Goal: Download file/media

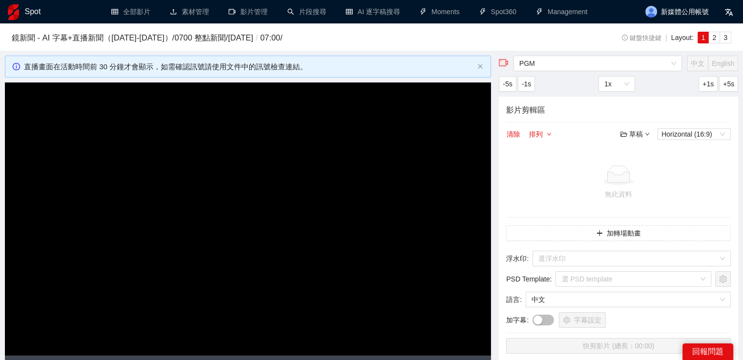
click at [35, 18] on h1 "Spot" at bounding box center [33, 11] width 16 height 23
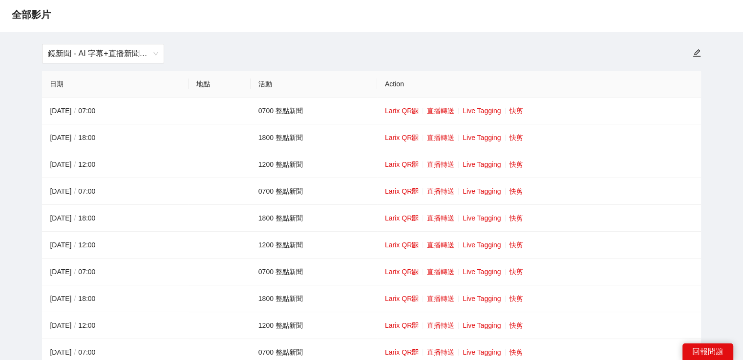
scroll to position [49, 0]
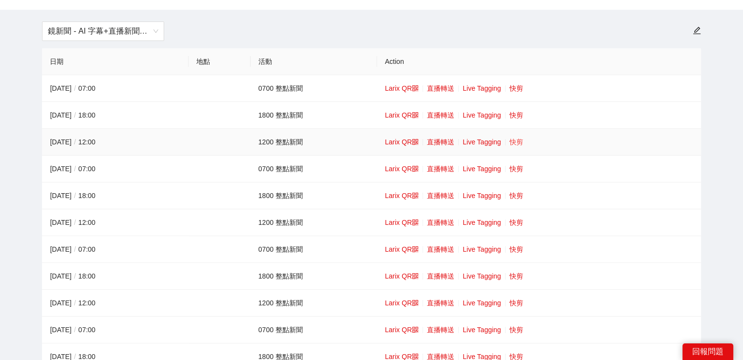
click at [518, 139] on link "快剪" at bounding box center [516, 142] width 14 height 8
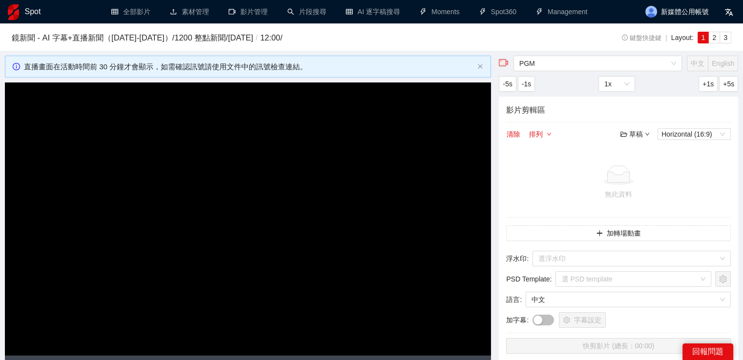
click at [414, 168] on video "Video Player" at bounding box center [248, 219] width 486 height 273
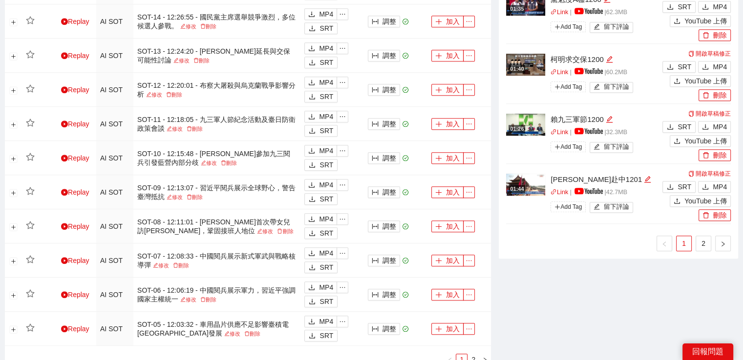
scroll to position [781, 0]
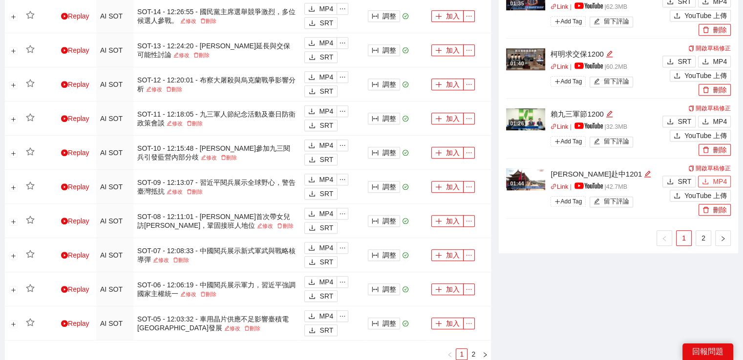
click at [718, 176] on span "MP4" at bounding box center [719, 181] width 14 height 11
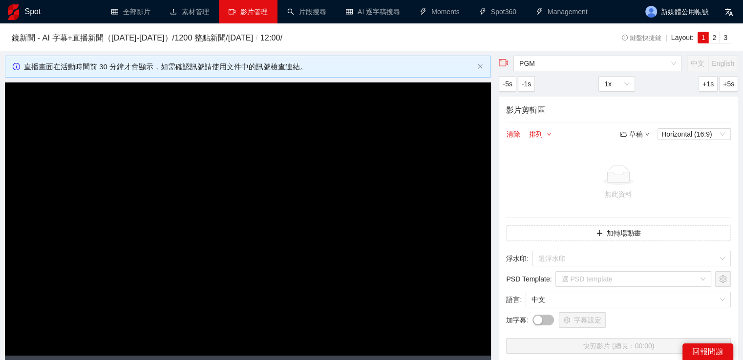
scroll to position [0, 0]
